Goal: Navigation & Orientation: Go to known website

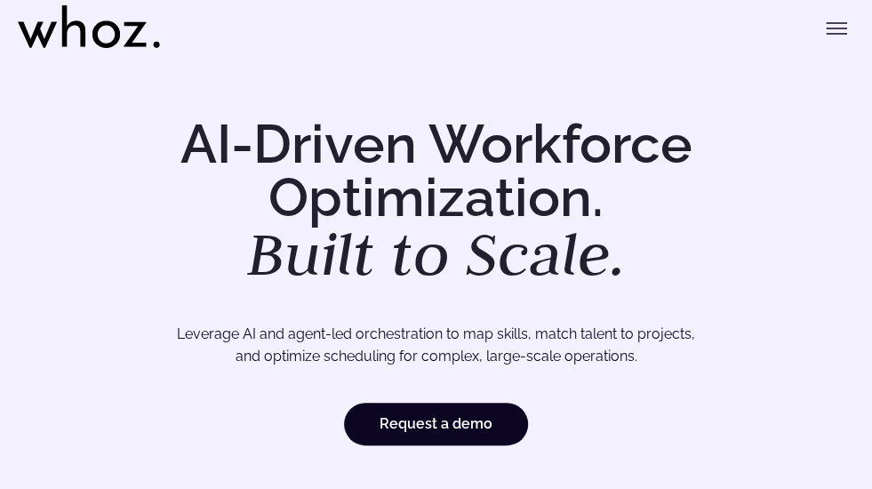
click at [795, 107] on div "AI-Driven Workforce Optimization. Built to Scale. Leverage AI and agent-led orc…" at bounding box center [436, 353] width 872 height 601
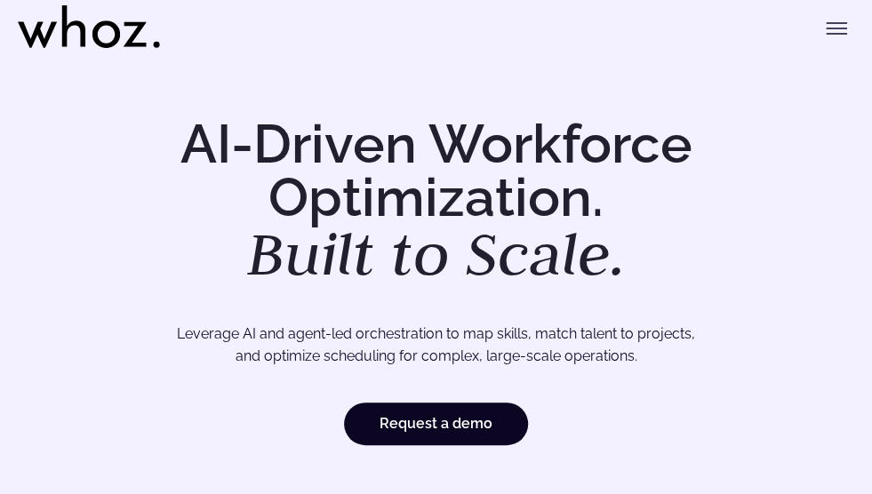
click at [837, 22] on icon "Toggle menu" at bounding box center [836, 28] width 21 height 21
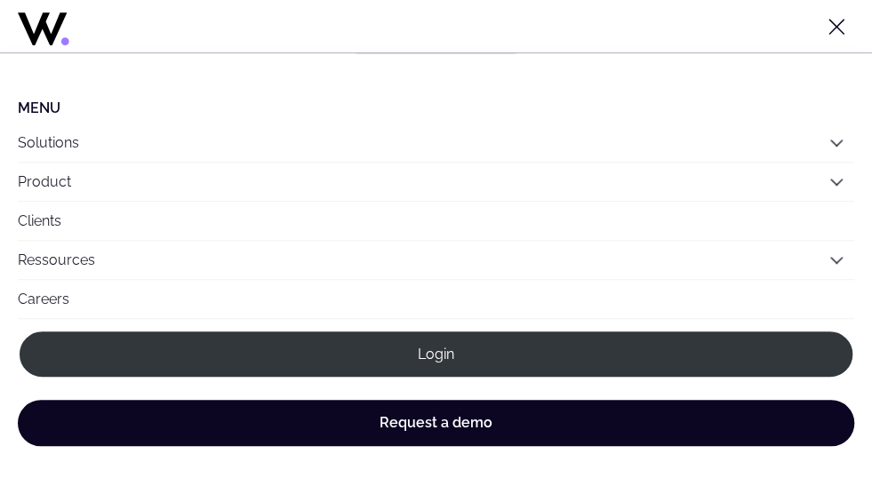
scroll to position [459, 0]
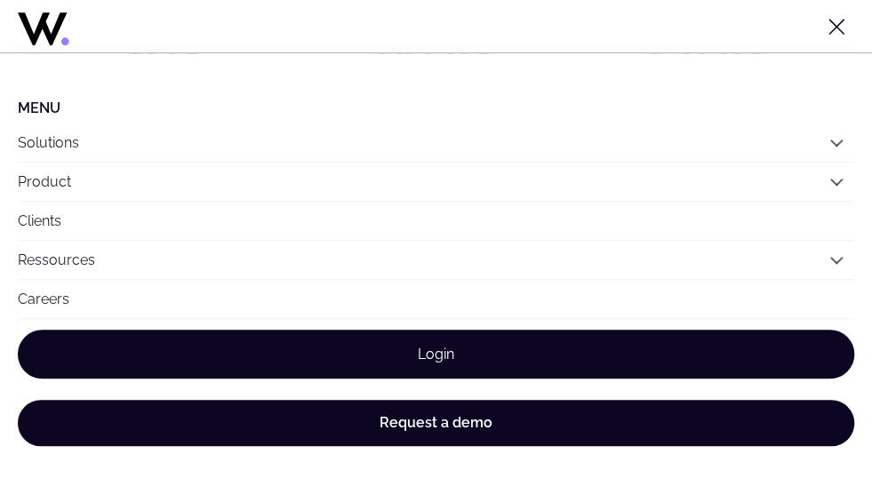
click at [396, 359] on link "Login" at bounding box center [436, 354] width 836 height 49
